Goal: Find specific page/section: Find specific page/section

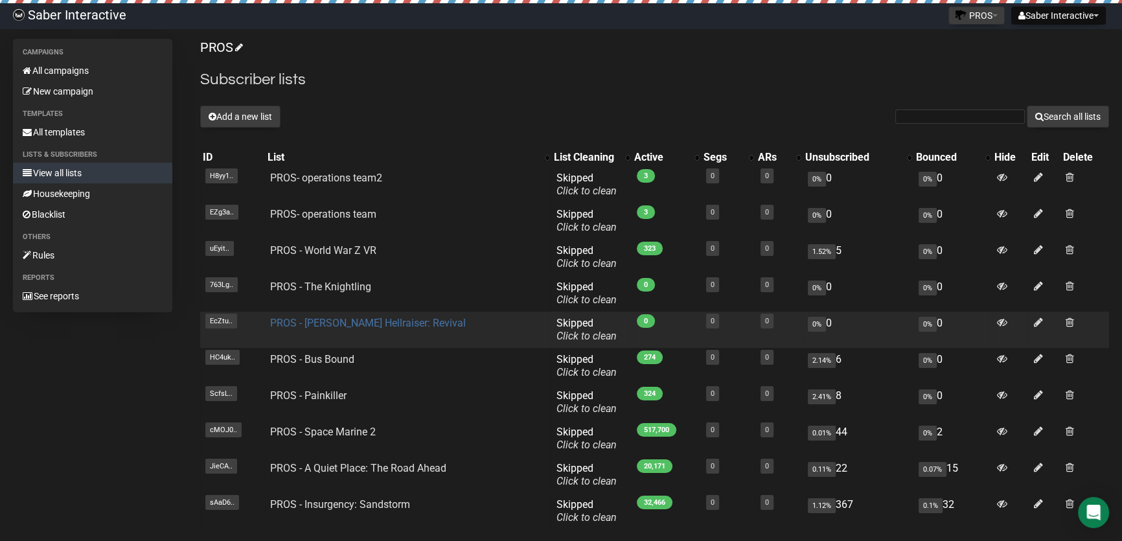
click at [363, 320] on link "PROS - Clive Barker's Hellraiser: Revival" at bounding box center [368, 323] width 196 height 12
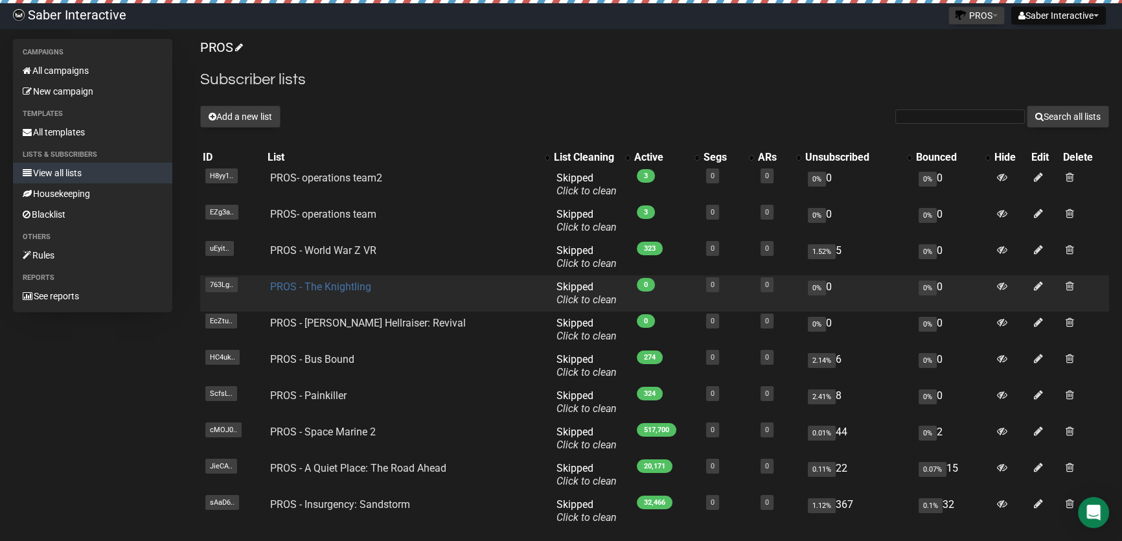
click at [310, 281] on link "PROS - The Knightling" at bounding box center [320, 286] width 101 height 12
drag, startPoint x: 339, startPoint y: 291, endPoint x: 271, endPoint y: 292, distance: 67.4
click at [271, 292] on td "PROS - The Knightling" at bounding box center [408, 293] width 286 height 36
click at [328, 286] on link "PROS - The Knightling" at bounding box center [320, 286] width 101 height 12
click at [330, 286] on link "PROS - The Knightling" at bounding box center [320, 286] width 101 height 12
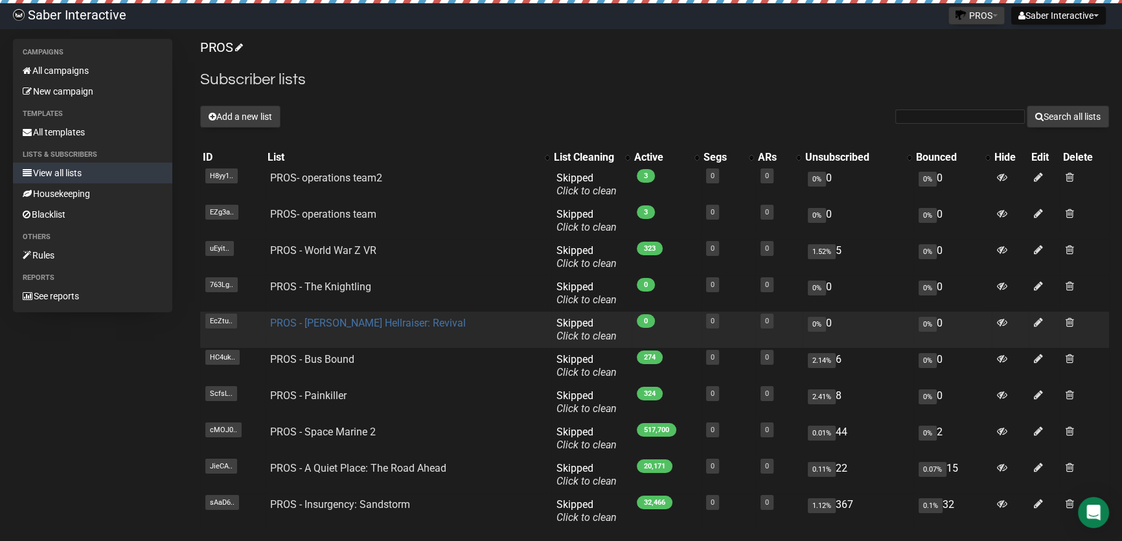
click at [367, 321] on link "PROS - [PERSON_NAME] Hellraiser: Revival" at bounding box center [368, 323] width 196 height 12
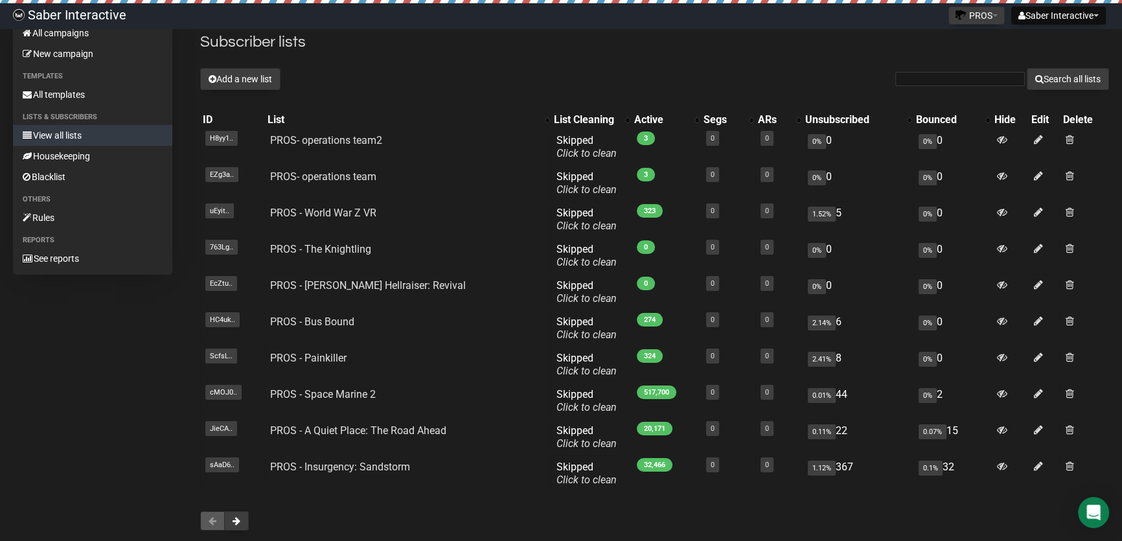
scroll to position [58, 0]
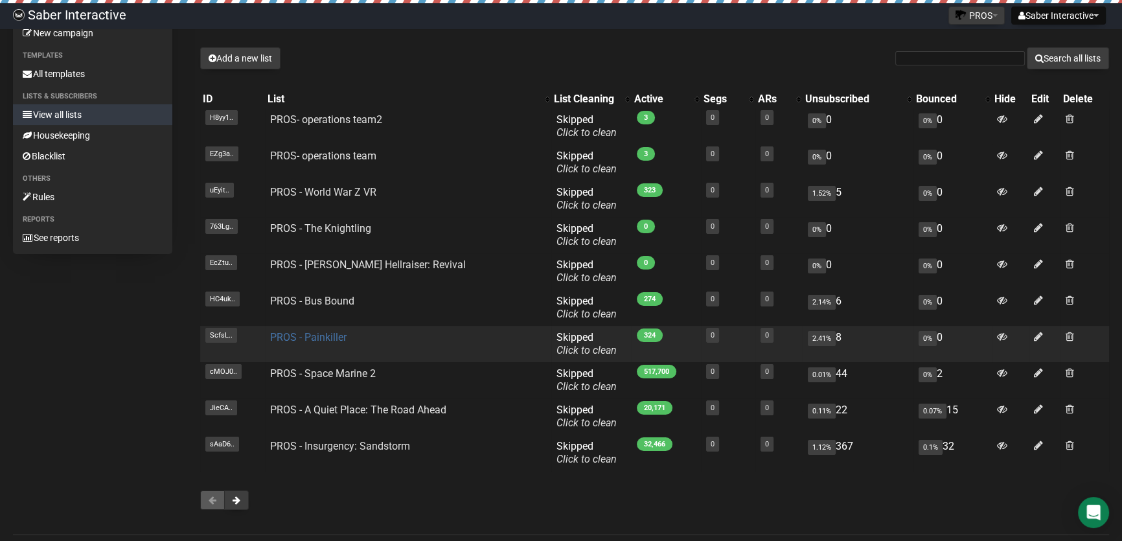
click at [328, 337] on link "PROS - Painkiller" at bounding box center [308, 337] width 76 height 12
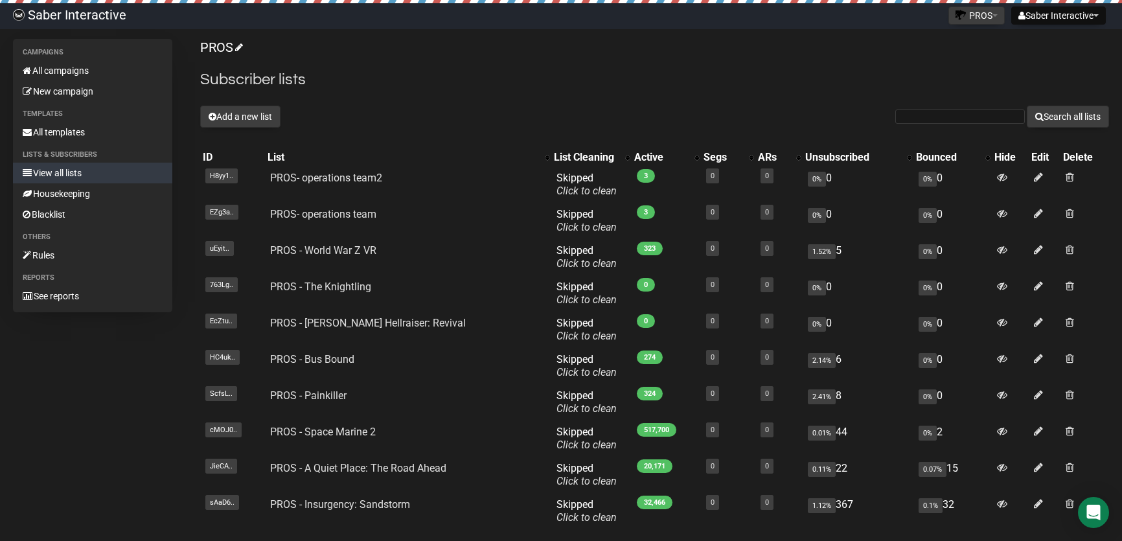
scroll to position [58, 0]
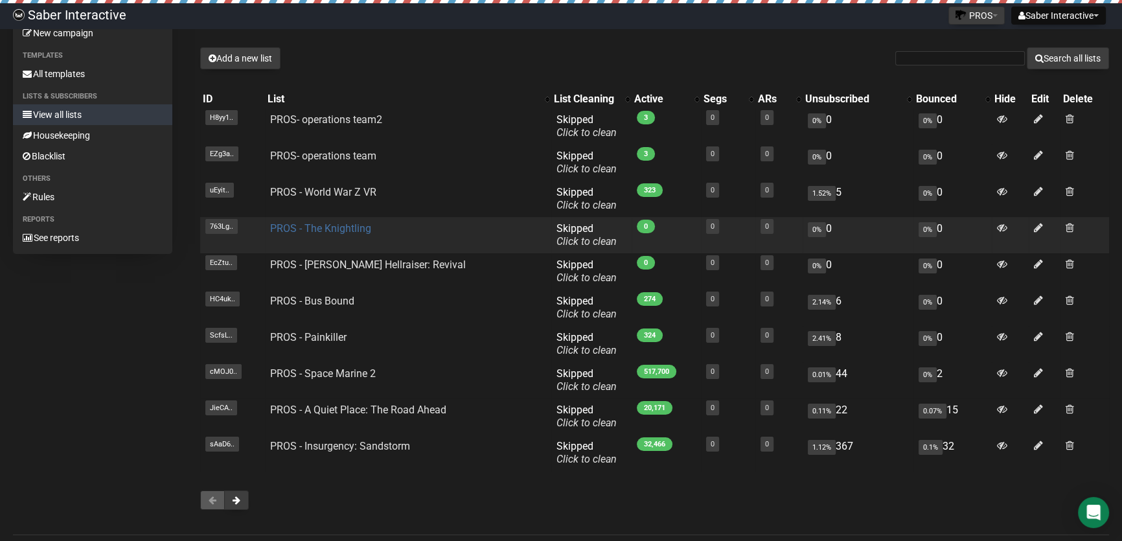
click at [348, 227] on link "PROS - The Knightling" at bounding box center [320, 228] width 101 height 12
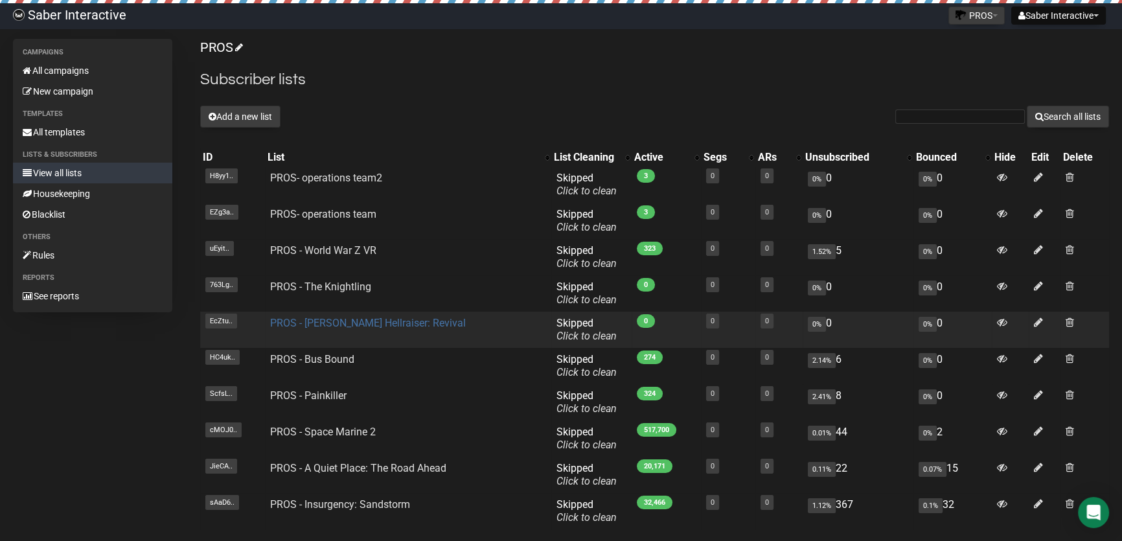
click at [335, 317] on link "PROS - [PERSON_NAME] Hellraiser: Revival" at bounding box center [368, 323] width 196 height 12
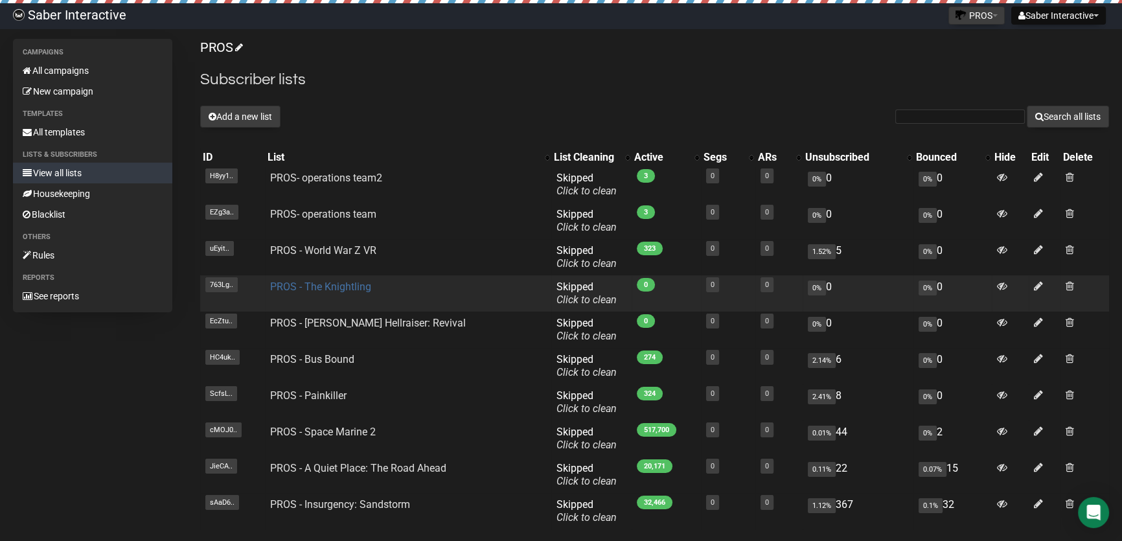
click at [339, 287] on link "PROS - The Knightling" at bounding box center [320, 286] width 101 height 12
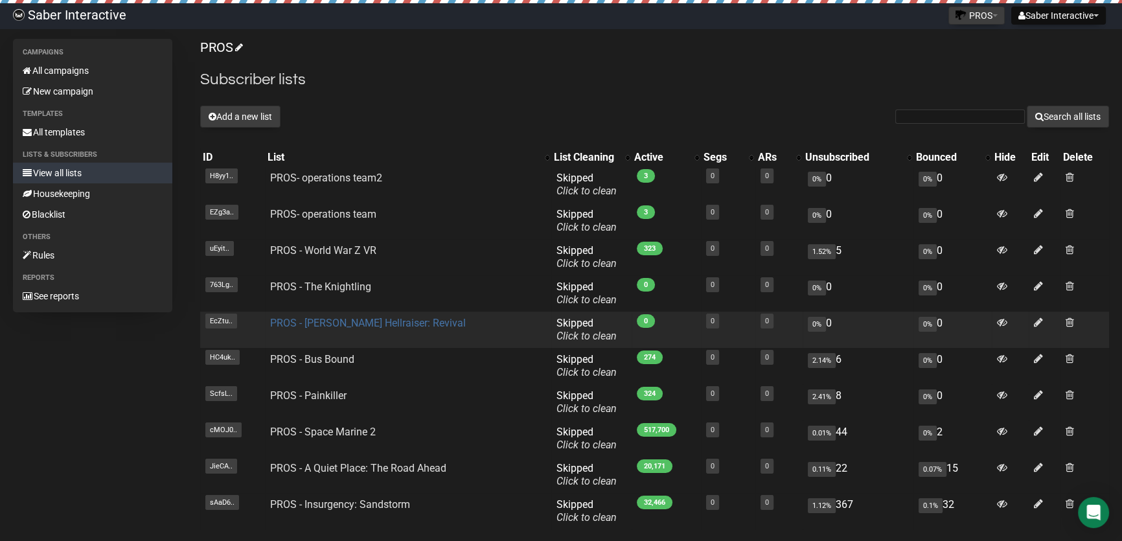
click at [334, 320] on link "PROS - [PERSON_NAME] Hellraiser: Revival" at bounding box center [368, 323] width 196 height 12
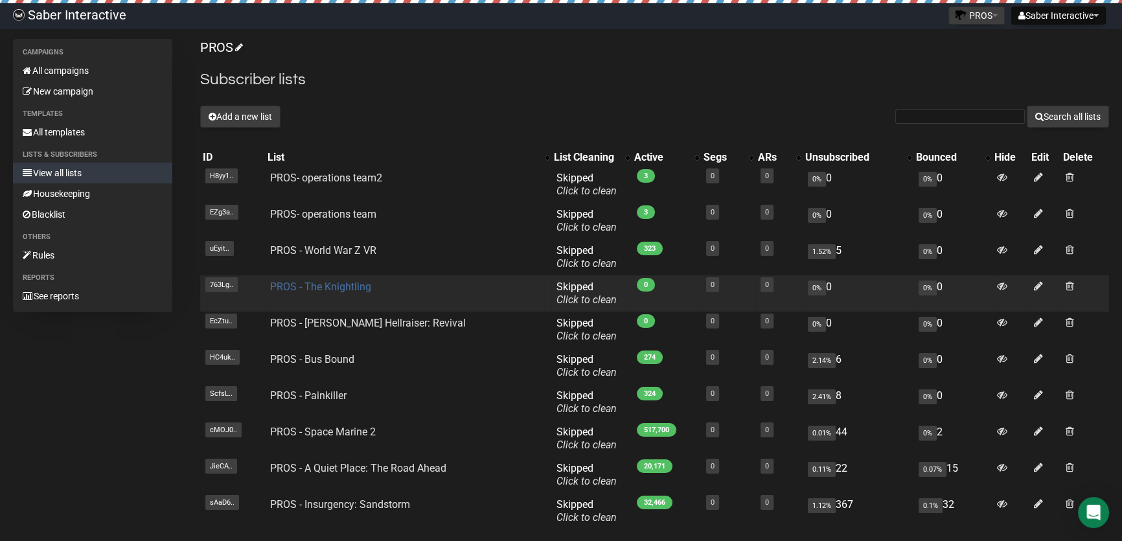
click at [313, 284] on link "PROS - The Knightling" at bounding box center [320, 286] width 101 height 12
click at [323, 291] on link "PROS - The Knightling" at bounding box center [320, 286] width 101 height 12
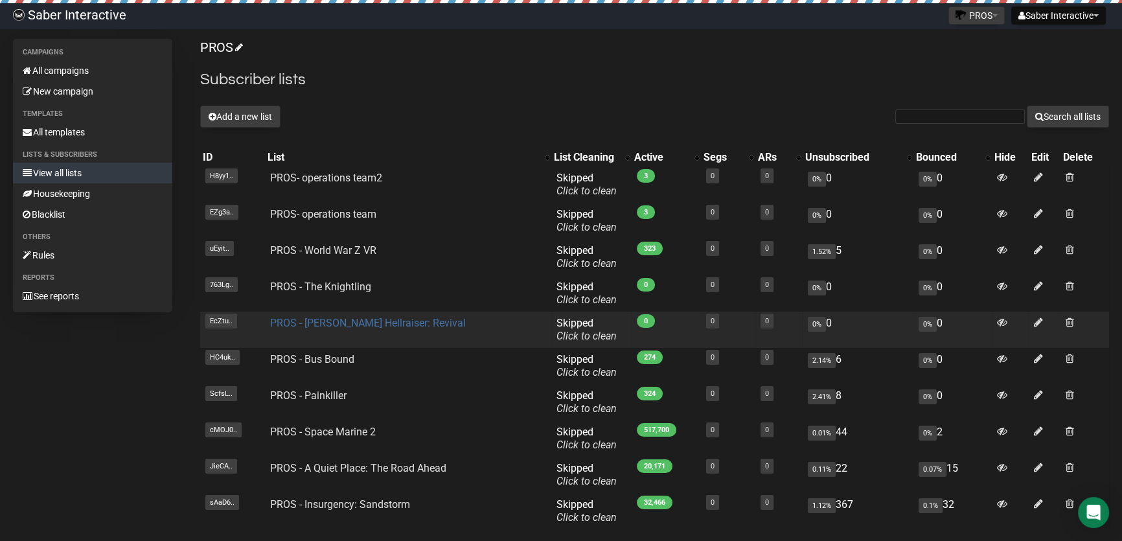
click at [398, 317] on link "PROS - [PERSON_NAME] Hellraiser: Revival" at bounding box center [368, 323] width 196 height 12
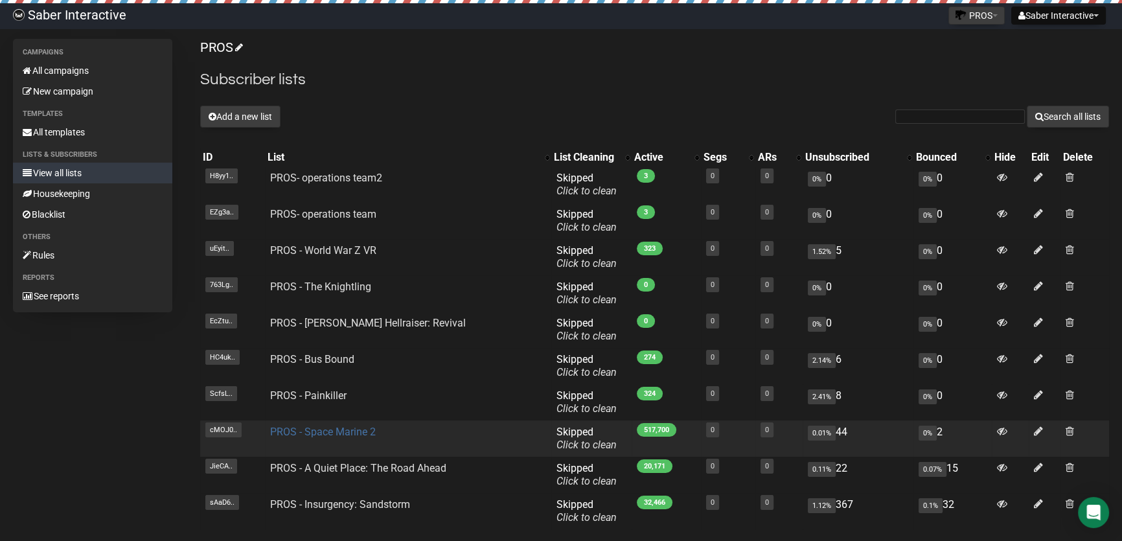
click at [322, 429] on link "PROS - Space Marine 2" at bounding box center [323, 431] width 106 height 12
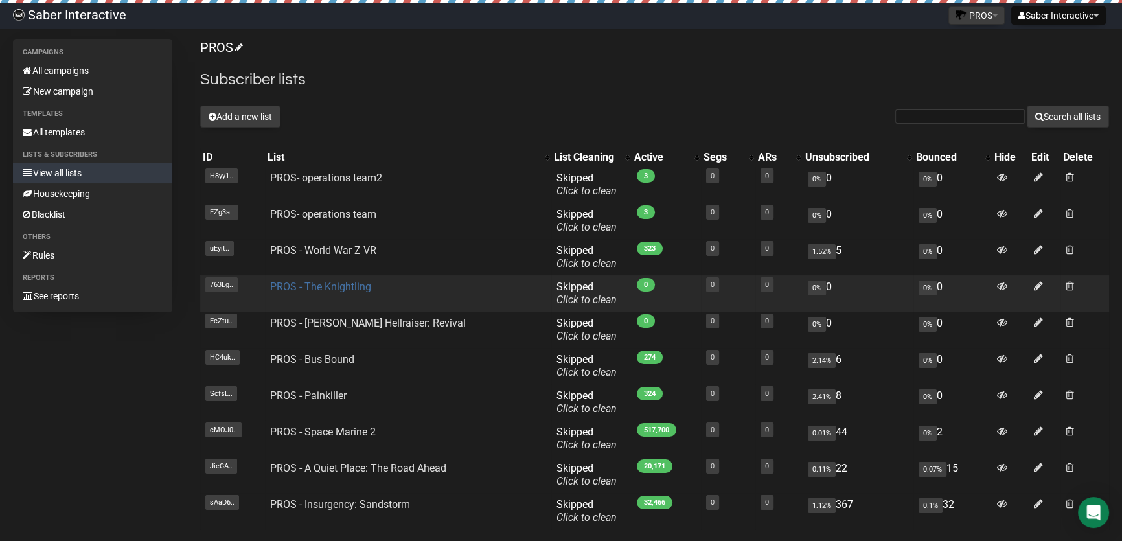
click at [328, 287] on link "PROS - The Knightling" at bounding box center [320, 286] width 101 height 12
click at [319, 286] on link "PROS - The Knightling" at bounding box center [320, 286] width 101 height 12
click at [332, 288] on link "PROS - The Knightling" at bounding box center [320, 286] width 101 height 12
click at [341, 286] on link "PROS - The Knightling" at bounding box center [320, 286] width 101 height 12
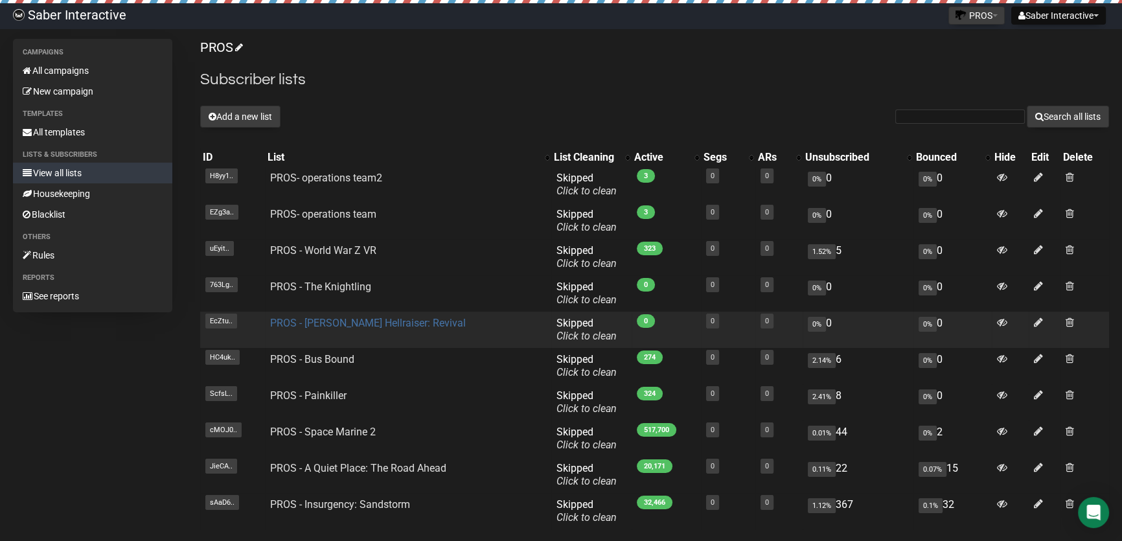
click at [324, 320] on link "PROS - [PERSON_NAME] Hellraiser: Revival" at bounding box center [368, 323] width 196 height 12
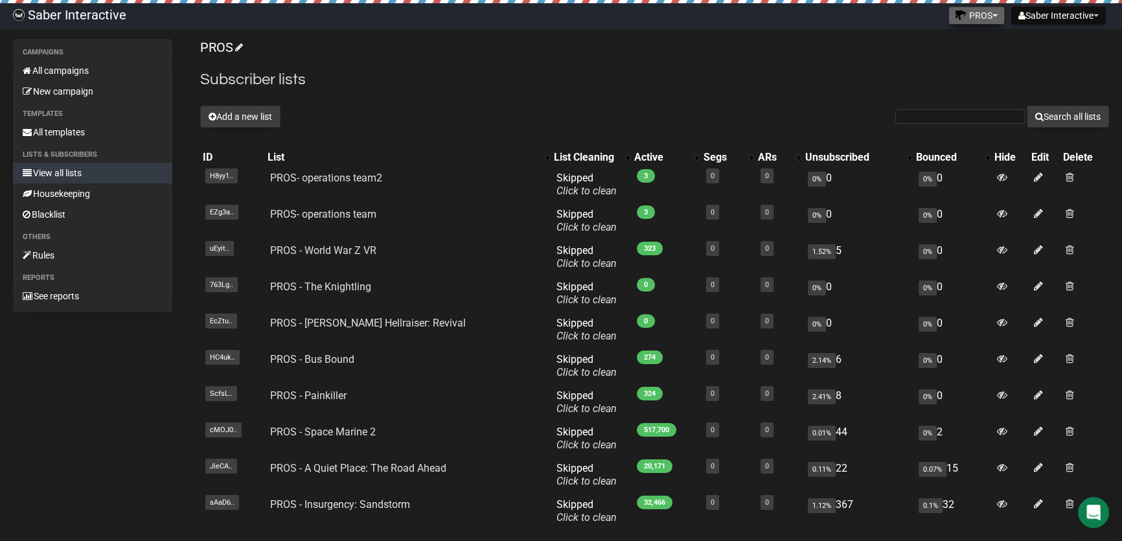
click at [991, 17] on button "PROS" at bounding box center [976, 15] width 56 height 18
click at [971, 84] on link "Saber Interactive" at bounding box center [956, 83] width 104 height 19
click at [962, 19] on button "PROS" at bounding box center [976, 15] width 56 height 18
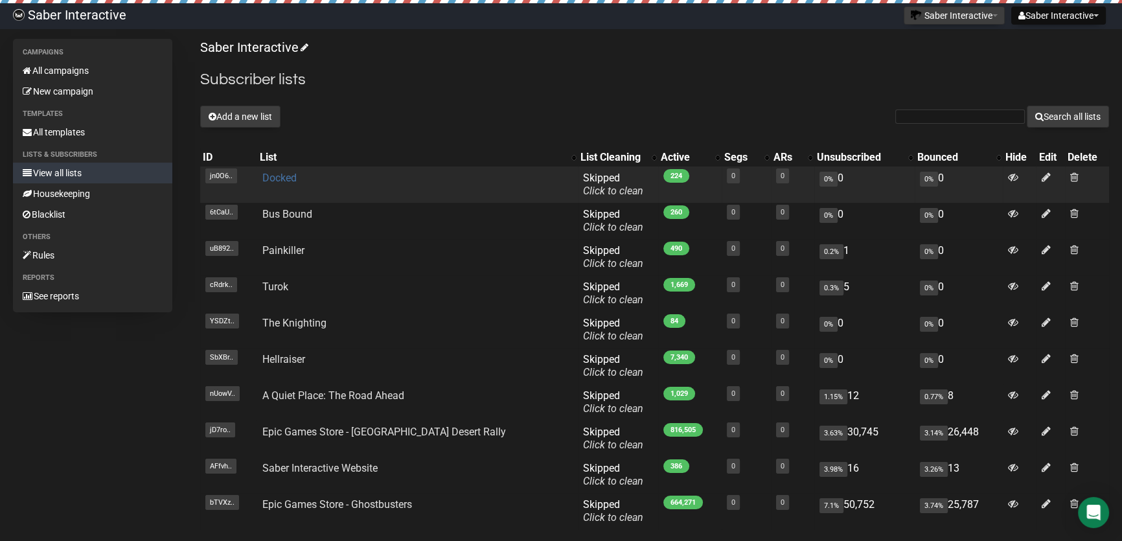
click at [283, 176] on link "Docked" at bounding box center [279, 178] width 34 height 12
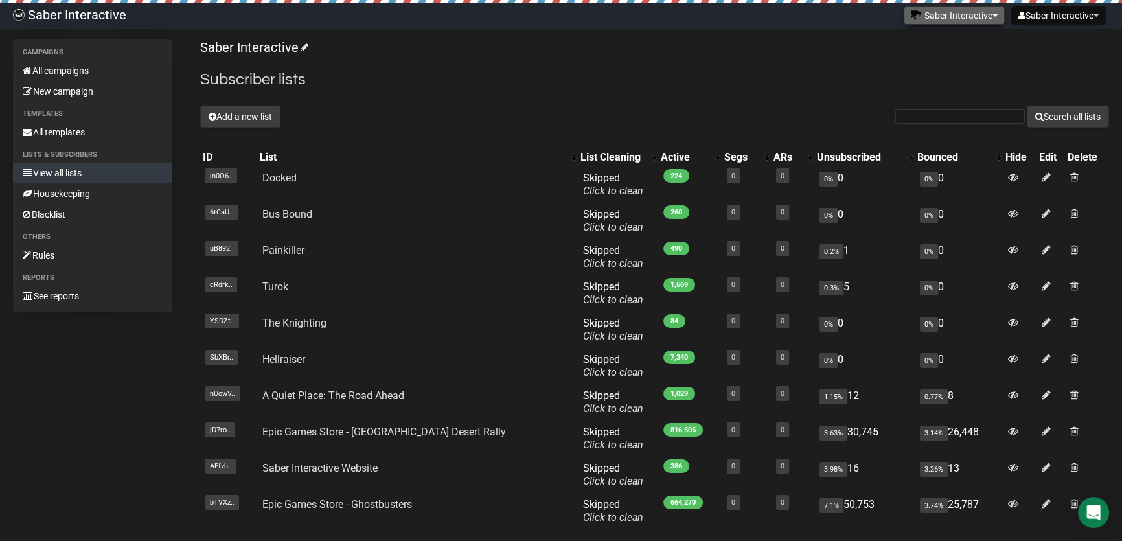
click at [955, 16] on button "Saber Interactive" at bounding box center [953, 15] width 101 height 18
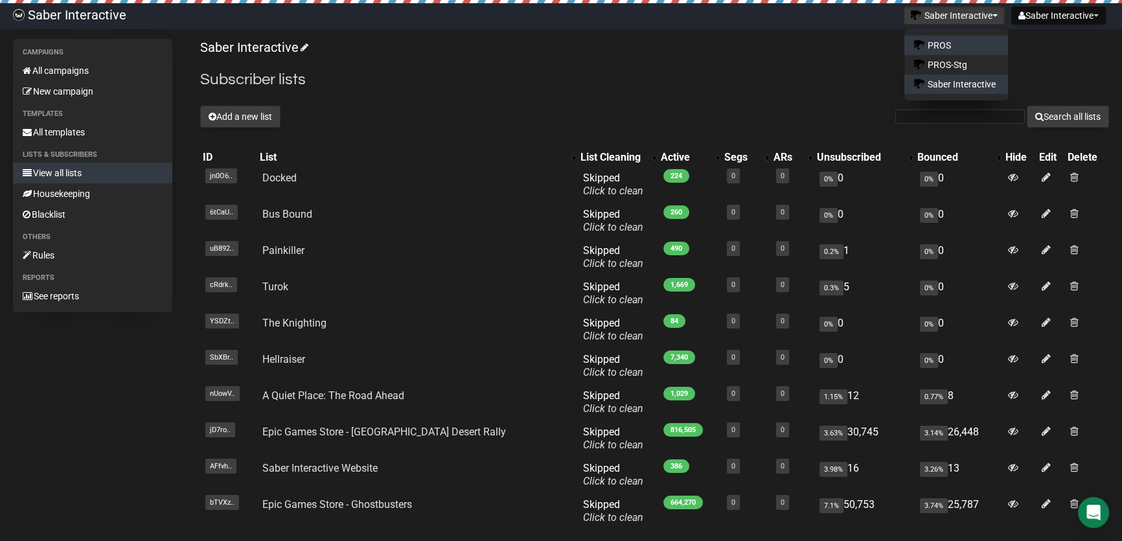
click at [948, 47] on link "PROS" at bounding box center [956, 45] width 104 height 19
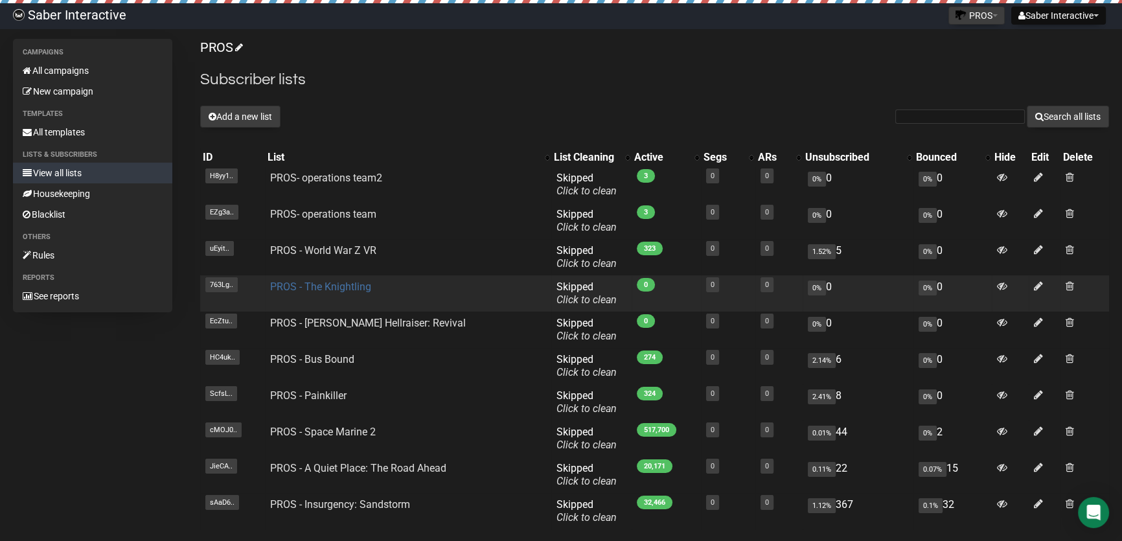
click at [332, 282] on link "PROS - The Knightling" at bounding box center [320, 286] width 101 height 12
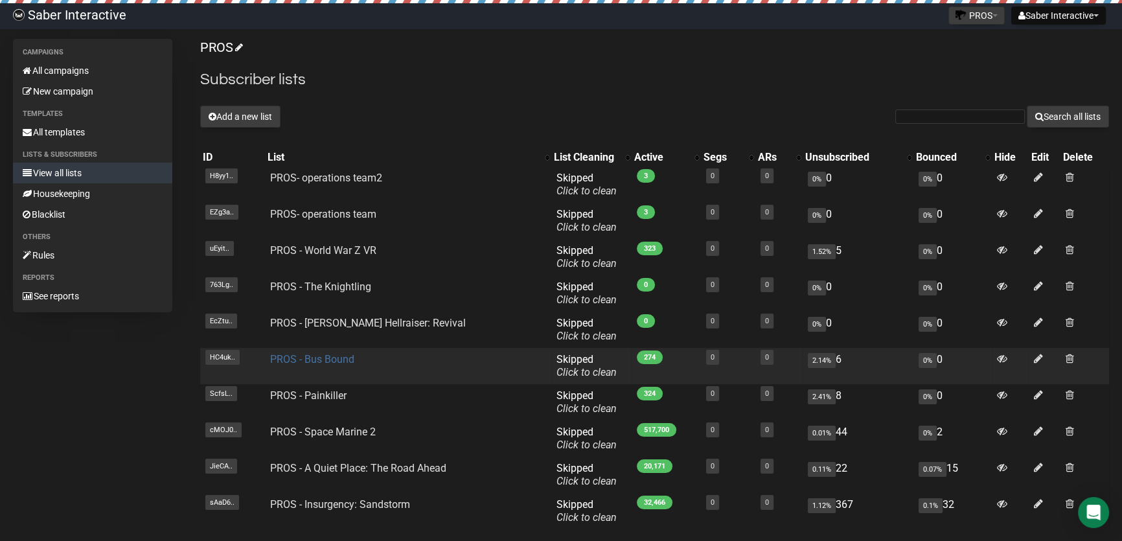
click at [321, 360] on link "PROS - Bus Bound" at bounding box center [312, 359] width 84 height 12
click at [318, 358] on link "PROS - Bus Bound" at bounding box center [312, 359] width 84 height 12
click at [323, 354] on link "PROS - Bus Bound" at bounding box center [312, 359] width 84 height 12
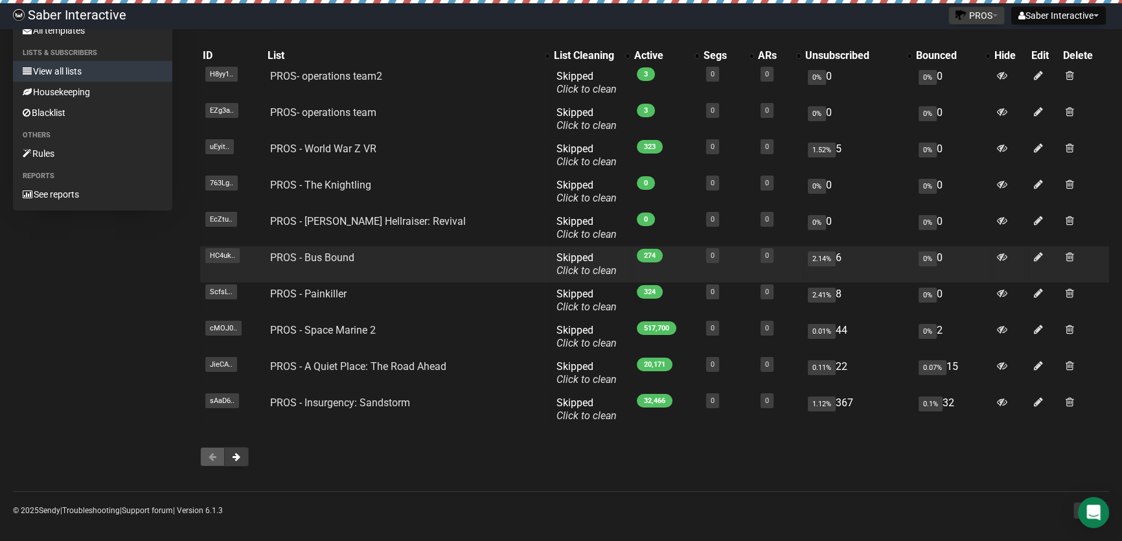
scroll to position [109, 0]
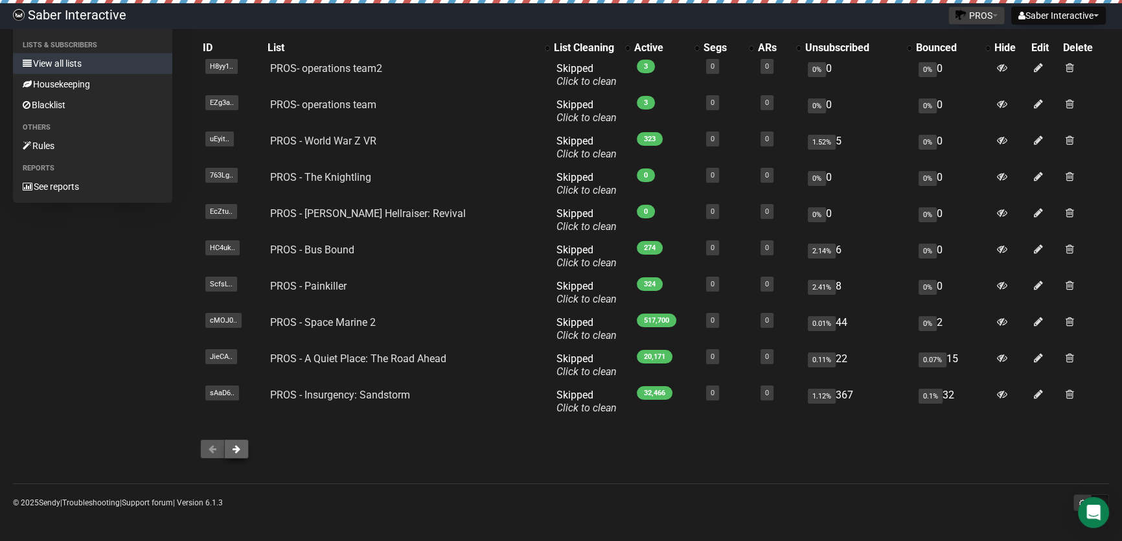
click at [234, 455] on button at bounding box center [236, 448] width 25 height 19
click at [242, 453] on button at bounding box center [236, 448] width 25 height 19
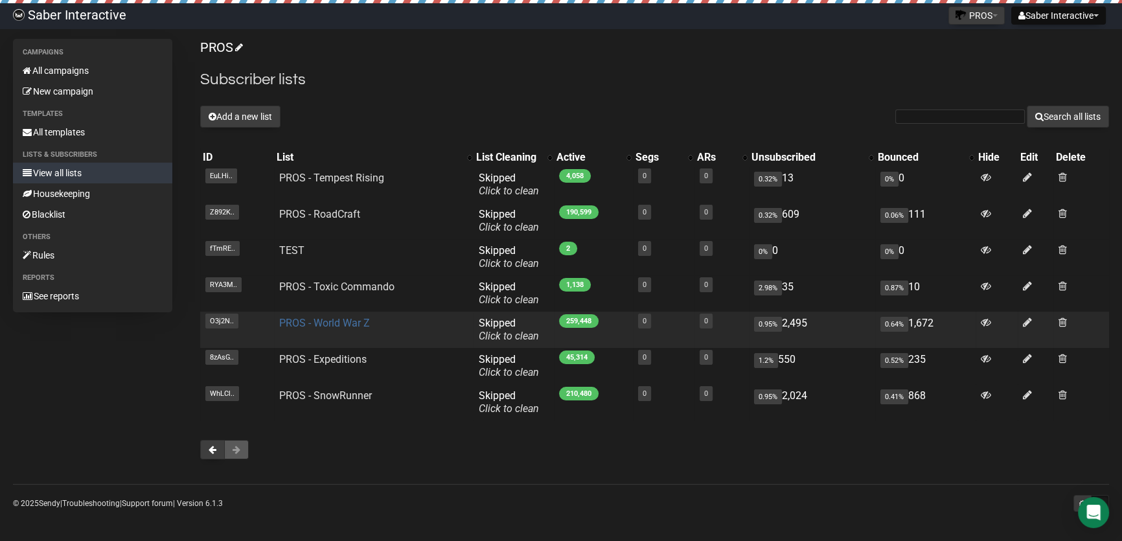
click at [341, 320] on link "PROS - World War Z" at bounding box center [324, 323] width 91 height 12
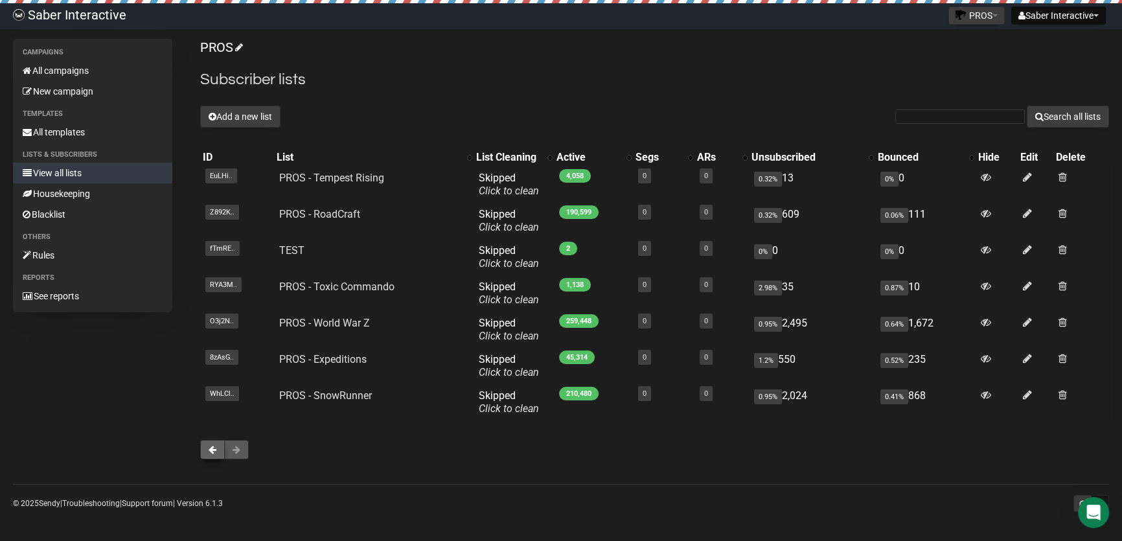
click at [207, 450] on button at bounding box center [212, 449] width 25 height 19
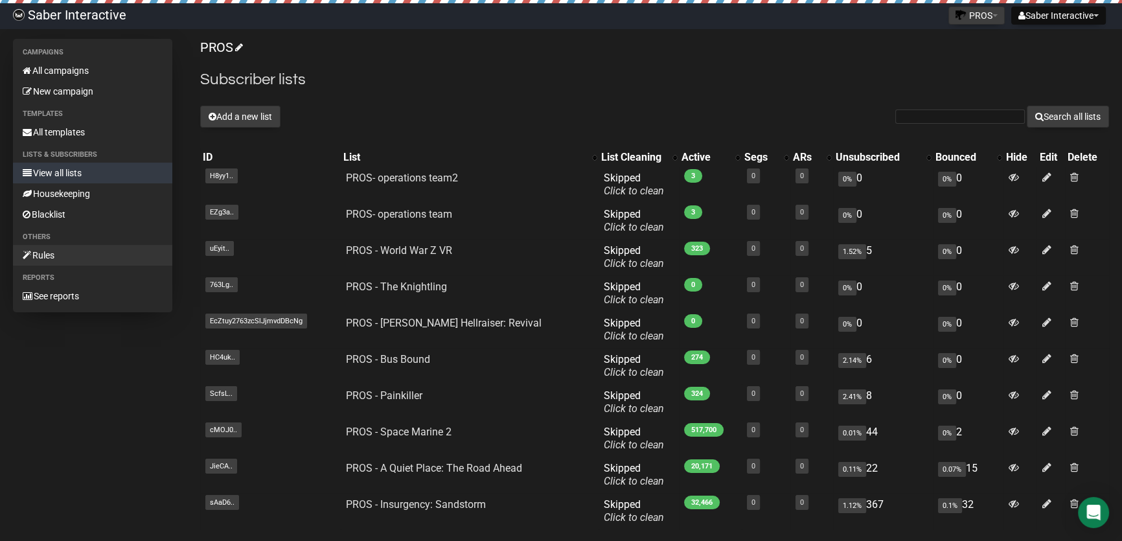
click at [54, 258] on link "Rules" at bounding box center [92, 255] width 159 height 21
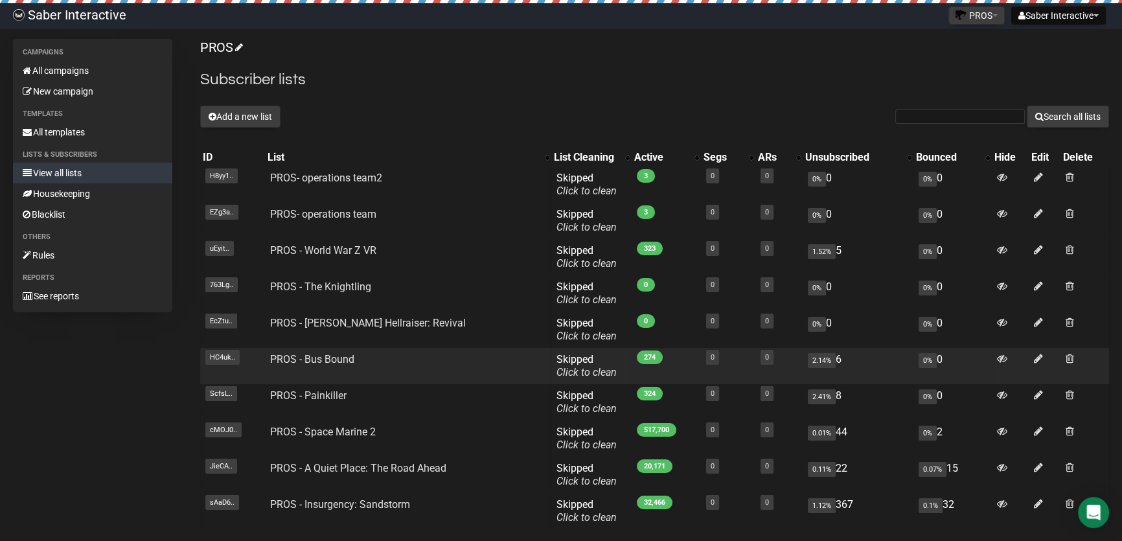
click at [311, 351] on td "PROS - Bus Bound" at bounding box center [408, 366] width 286 height 36
click at [311, 354] on link "PROS - Bus Bound" at bounding box center [312, 359] width 84 height 12
click at [334, 362] on link "PROS - Bus Bound" at bounding box center [312, 359] width 84 height 12
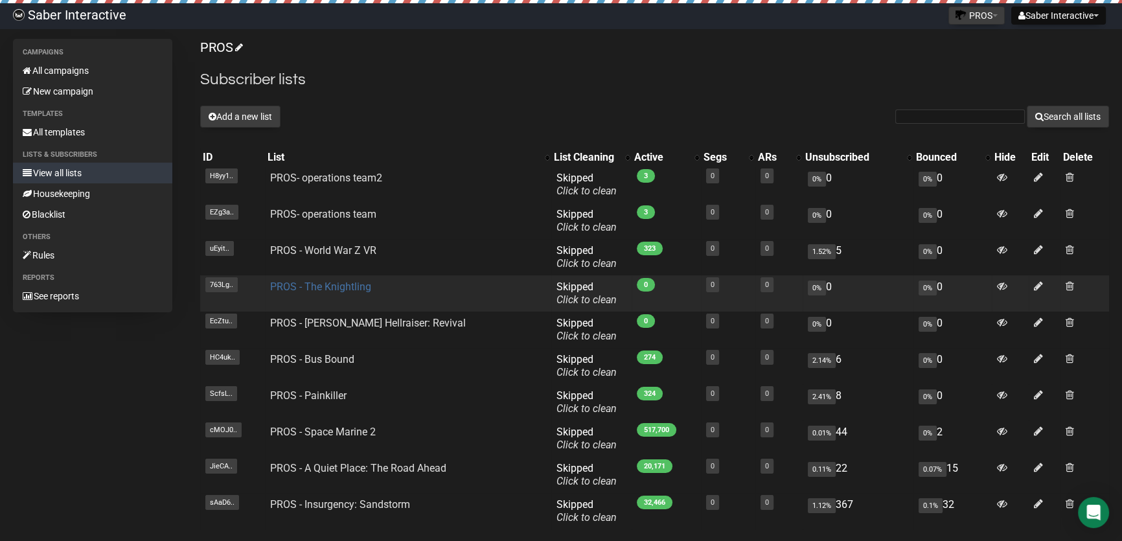
click at [324, 290] on link "PROS - The Knightling" at bounding box center [320, 286] width 101 height 12
click at [361, 286] on link "PROS - The Knightling" at bounding box center [320, 286] width 101 height 12
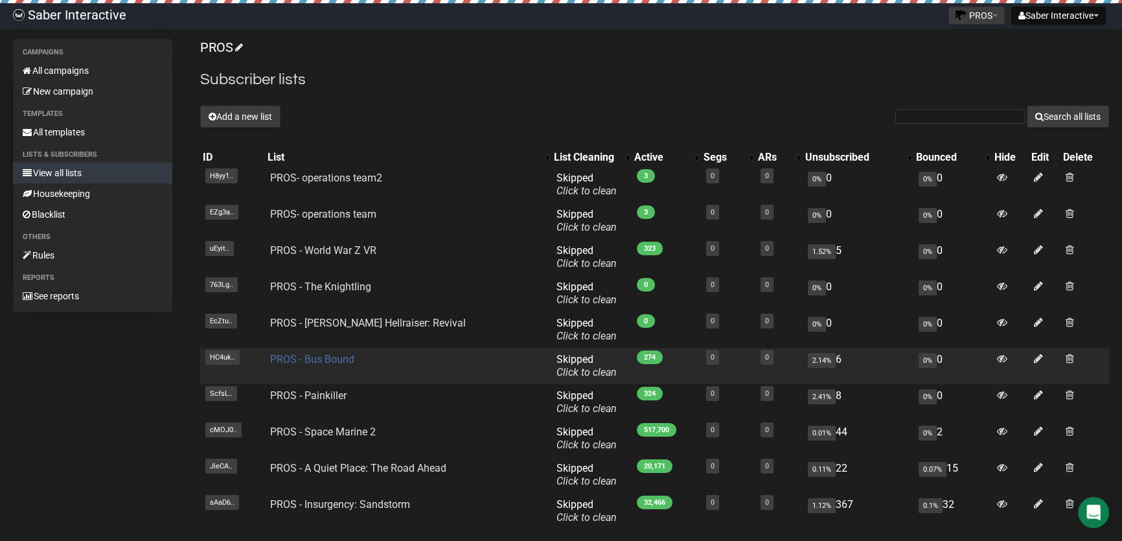
click at [317, 365] on link "PROS - Bus Bound" at bounding box center [312, 359] width 84 height 12
